Goal: Information Seeking & Learning: Learn about a topic

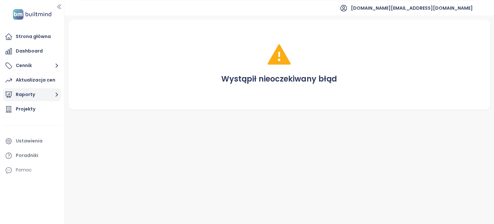
click at [40, 91] on button "Raporty" at bounding box center [32, 94] width 58 height 13
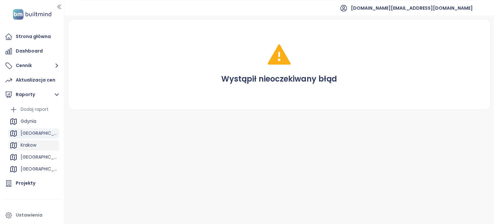
click at [32, 145] on div "Krakow" at bounding box center [29, 145] width 16 height 8
click at [30, 146] on div "Krakow" at bounding box center [29, 145] width 16 height 8
click at [32, 144] on div "Krakow" at bounding box center [29, 145] width 16 height 8
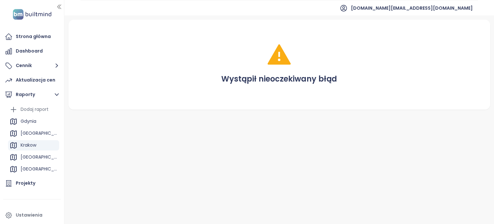
click at [32, 144] on div "Krakow" at bounding box center [29, 145] width 16 height 8
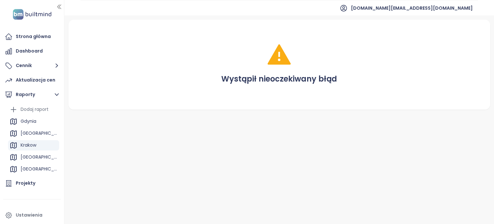
click at [32, 144] on div "Krakow" at bounding box center [29, 145] width 16 height 8
click at [31, 157] on div "[GEOGRAPHIC_DATA]" at bounding box center [39, 157] width 37 height 8
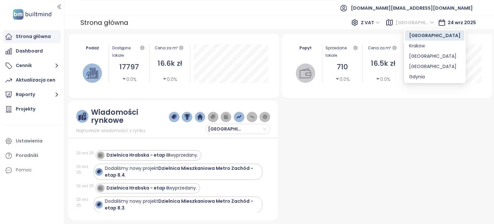
click at [428, 22] on span "[GEOGRAPHIC_DATA]" at bounding box center [415, 23] width 39 height 10
click at [414, 45] on div "Krakow" at bounding box center [434, 45] width 51 height 7
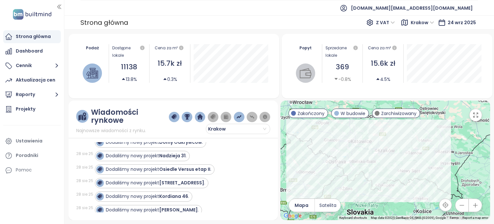
scroll to position [1061, 0]
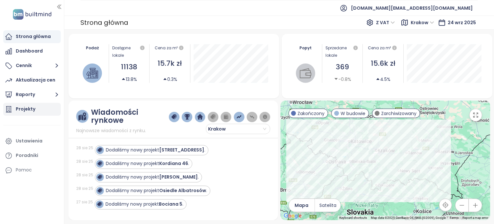
click at [33, 105] on div "Projekty" at bounding box center [26, 109] width 20 height 8
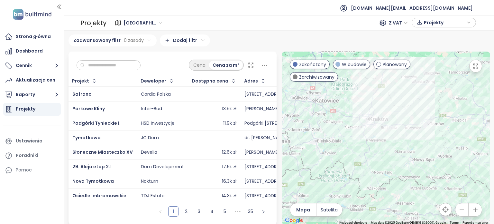
click at [182, 165] on td "Dom Development" at bounding box center [162, 166] width 51 height 14
click at [92, 166] on span "29. Aleja etap 2.1" at bounding box center [91, 166] width 39 height 6
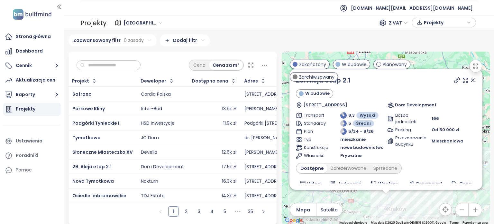
click at [167, 122] on div "HSD Inwestycje" at bounding box center [158, 123] width 34 height 6
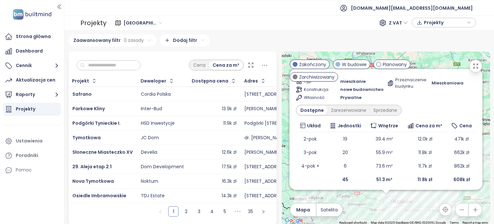
scroll to position [60, 0]
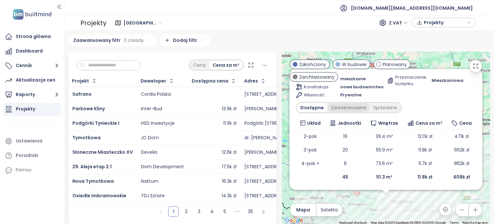
click at [338, 108] on div "Zarezerwowane" at bounding box center [349, 107] width 42 height 9
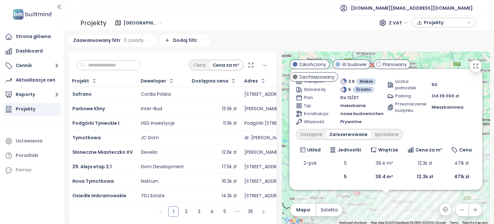
scroll to position [33, 0]
click at [100, 107] on span "Parkowe Kliny" at bounding box center [88, 108] width 32 height 6
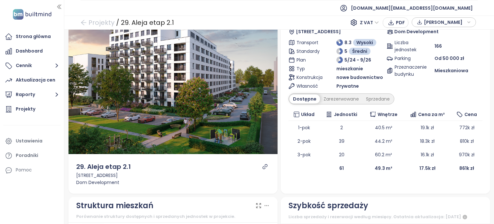
scroll to position [40, 0]
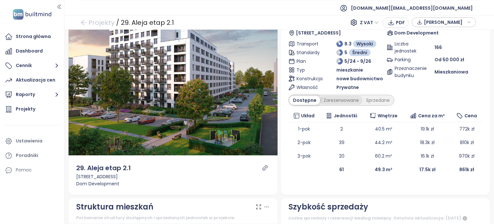
click at [342, 101] on div "Zarezerwowane" at bounding box center [341, 100] width 42 height 9
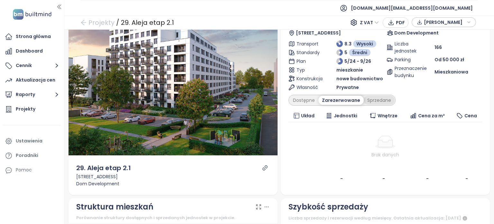
click at [370, 99] on div "Sprzedane" at bounding box center [379, 100] width 31 height 9
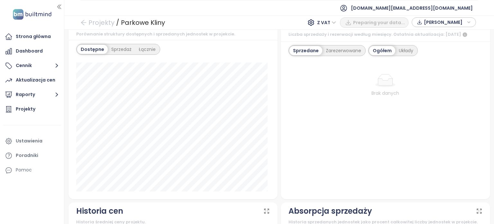
scroll to position [230, 0]
